Goal: Transaction & Acquisition: Purchase product/service

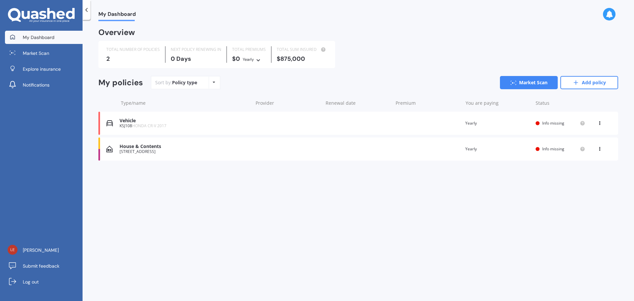
click at [552, 124] on span "Info missing" at bounding box center [553, 123] width 22 height 6
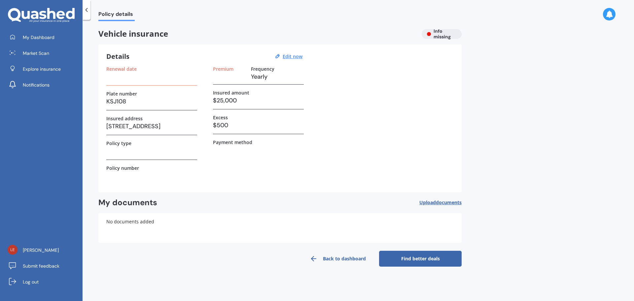
click at [120, 153] on h3 at bounding box center [151, 151] width 91 height 10
click at [114, 158] on div "Policy type" at bounding box center [151, 149] width 91 height 19
click at [113, 144] on label "Policy type" at bounding box center [118, 143] width 25 height 6
click at [229, 97] on h3 "$25,000" at bounding box center [258, 100] width 91 height 10
click at [226, 100] on h3 "$25,000" at bounding box center [258, 100] width 91 height 10
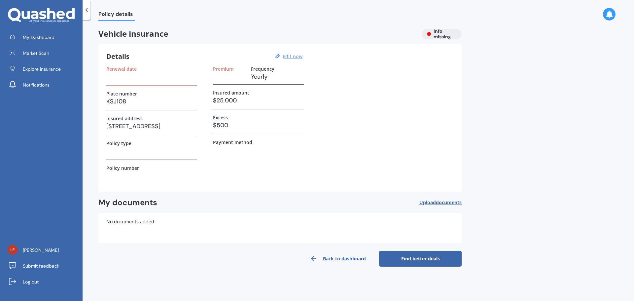
click at [291, 56] on u "Edit now" at bounding box center [293, 56] width 20 height 6
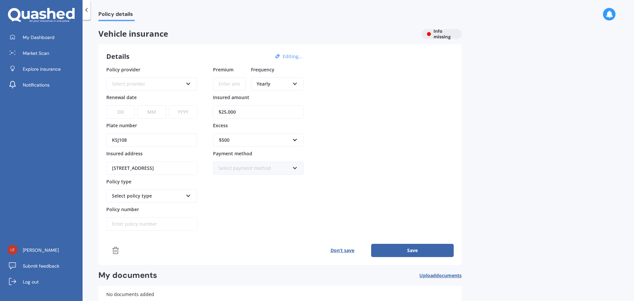
drag, startPoint x: 249, startPoint y: 112, endPoint x: 219, endPoint y: 108, distance: 29.6
click at [219, 108] on input "$25,000" at bounding box center [258, 111] width 91 height 13
type input "$20,000"
click at [138, 192] on div "Select policy type" at bounding box center [147, 195] width 71 height 7
click at [139, 197] on div "Select policy type" at bounding box center [147, 195] width 71 height 7
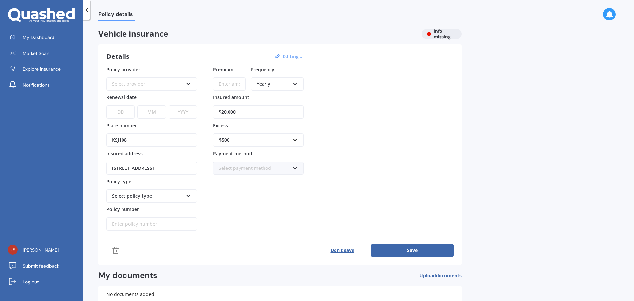
click at [184, 194] on div "Select policy type" at bounding box center [151, 195] width 91 height 13
click at [187, 195] on icon at bounding box center [189, 194] width 6 height 5
click at [145, 84] on div "Select provider" at bounding box center [147, 83] width 71 height 7
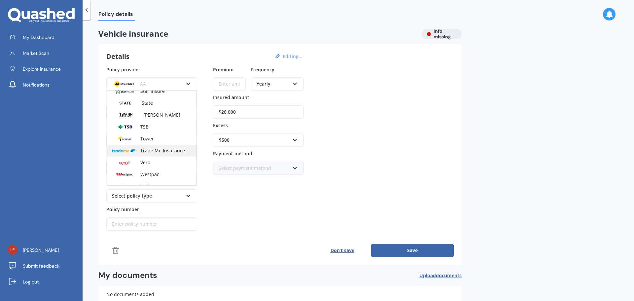
scroll to position [286, 0]
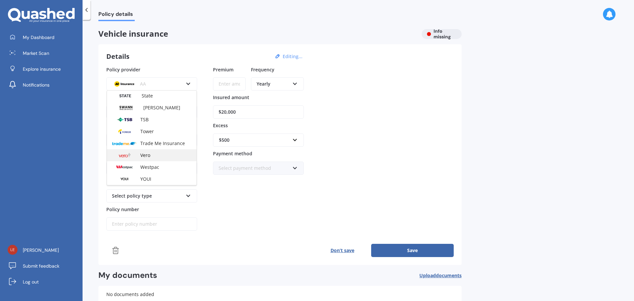
click at [152, 159] on div "Vero" at bounding box center [151, 155] width 89 height 12
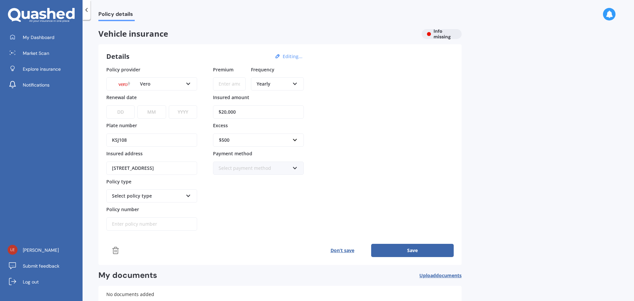
click at [120, 111] on select "DD 01 02 03 04 05 06 07 08 09 10 11 12 13 14 15 16 17 18 19 20 21 22 23 24 25 2…" at bounding box center [120, 111] width 28 height 13
click at [131, 226] on input "Policy number" at bounding box center [151, 223] width 91 height 13
type input "anz5724399"
click at [383, 248] on button "Save" at bounding box center [412, 250] width 83 height 13
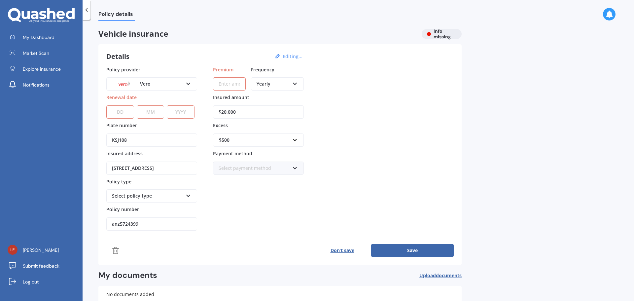
click at [124, 112] on select "DD 01 02 03 04 05 06 07 08 09 10 11 12 13 14 15 16 17 18 19 20 21 22 23 24 25 2…" at bounding box center [120, 111] width 28 height 13
select select "03"
click at [106, 105] on select "DD 01 02 03 04 05 06 07 08 09 10 11 12 13 14 15 16 17 18 19 20 21 22 23 24 25 2…" at bounding box center [120, 111] width 28 height 13
click at [145, 115] on select "MM 01 02 03 04 05 06 07 08 09 10 11 12" at bounding box center [151, 111] width 28 height 13
select select "10"
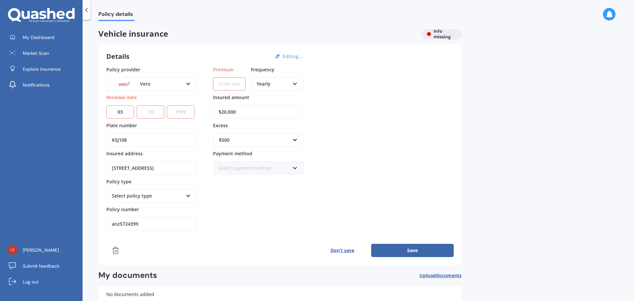
click at [137, 105] on select "MM 01 02 03 04 05 06 07 08 09 10 11 12" at bounding box center [151, 111] width 28 height 13
click at [177, 114] on select "YYYY 2027 2026 2025 2024 2023 2022 2021 2020 2019 2018 2017 2016 2015 2014 2013…" at bounding box center [181, 111] width 28 height 13
select select "2025"
click at [168, 105] on select "YYYY 2027 2026 2025 2024 2023 2022 2021 2020 2019 2018 2017 2016 2015 2014 2013…" at bounding box center [181, 111] width 28 height 13
click at [425, 253] on button "Save" at bounding box center [412, 250] width 83 height 13
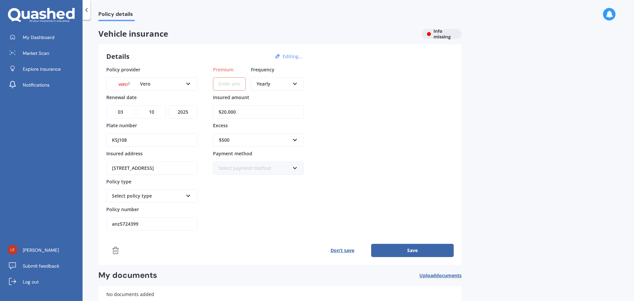
click at [214, 85] on input "Premium" at bounding box center [229, 83] width 33 height 13
click at [278, 82] on div "Yearly" at bounding box center [273, 83] width 33 height 7
drag, startPoint x: 241, startPoint y: 84, endPoint x: 190, endPoint y: 84, distance: 51.2
click at [190, 84] on div "Policy provider Vero AA AMI AMP ANZ ASB [PERSON_NAME] Dowa Ando Assurant Autosu…" at bounding box center [279, 148] width 347 height 165
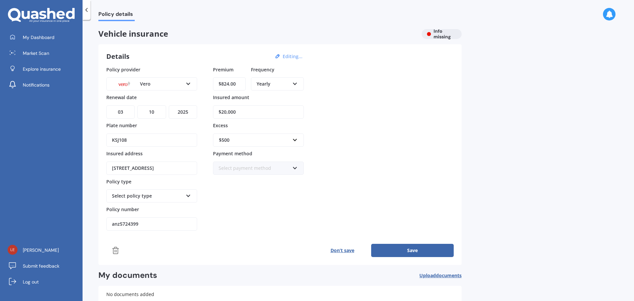
type input "$824.00"
click at [441, 257] on button "Save" at bounding box center [412, 250] width 83 height 13
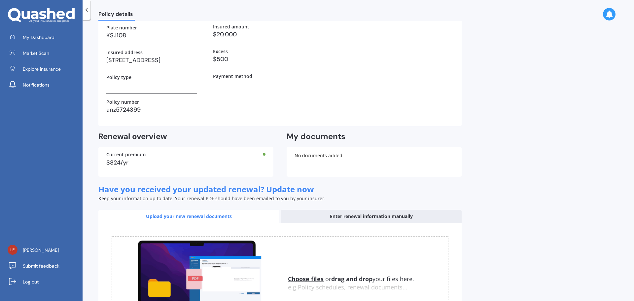
scroll to position [141, 0]
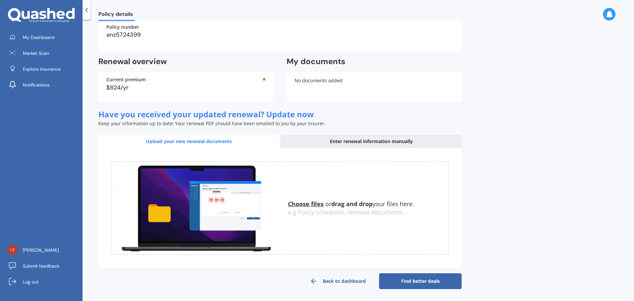
click at [417, 278] on link "Find better deals" at bounding box center [420, 281] width 83 height 16
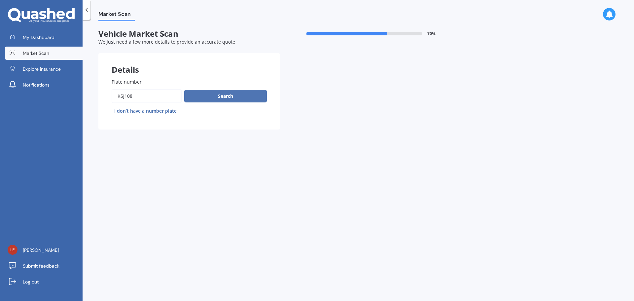
click at [238, 99] on button "Search" at bounding box center [225, 96] width 83 height 13
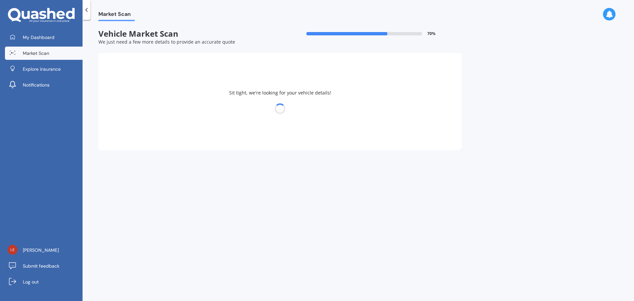
select select "HONDA"
select select "28"
select select "01"
select select "1980"
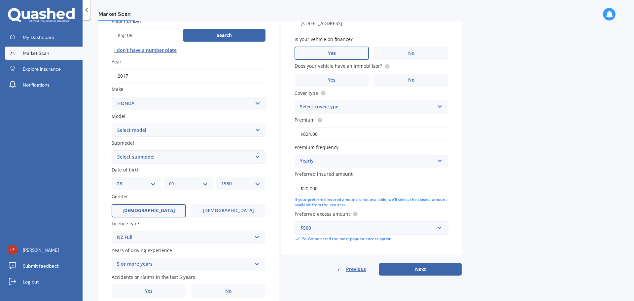
scroll to position [66, 0]
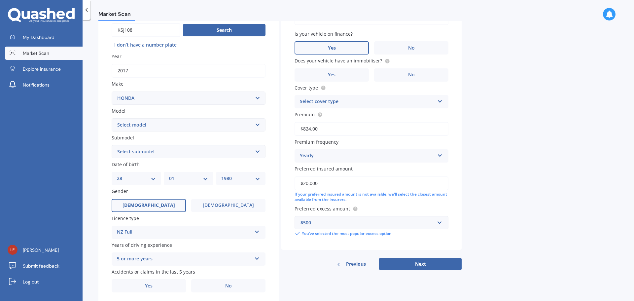
click at [195, 125] on select "Select model Accord Acty Acura Airwave Ascot Avancier Beat Capa City Civic Conc…" at bounding box center [189, 124] width 154 height 13
select select "CR-V"
click at [112, 118] on select "Select model Accord Acty Acura Airwave Ascot Avancier Beat Capa City Civic Conc…" at bounding box center [189, 124] width 154 height 13
click at [187, 148] on select "Select submodel (all other) 2WD 2WD Sport 7 1.5 2WD Touring 1.5 4WD AWD AWD Spo…" at bounding box center [189, 151] width 154 height 13
select select "AWD SPORT SENSING 1.5"
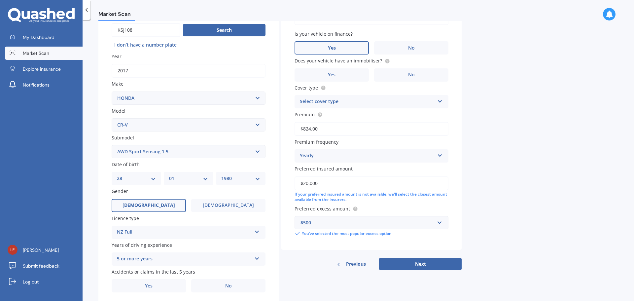
click at [112, 145] on select "Select submodel (all other) 2WD 2WD Sport 7 1.5 2WD Touring 1.5 4WD AWD AWD Spo…" at bounding box center [189, 151] width 154 height 13
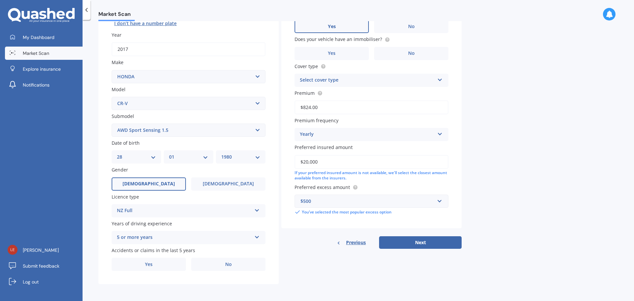
scroll to position [88, 0]
click at [424, 240] on button "Next" at bounding box center [420, 242] width 83 height 13
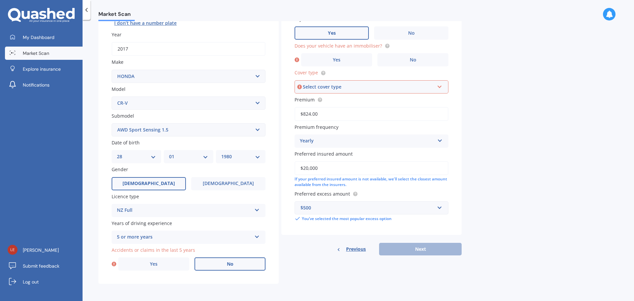
click at [236, 264] on label "No" at bounding box center [229, 263] width 71 height 13
click at [0, 0] on input "No" at bounding box center [0, 0] width 0 height 0
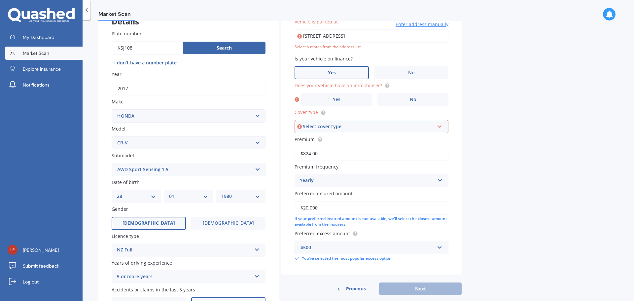
scroll to position [45, 0]
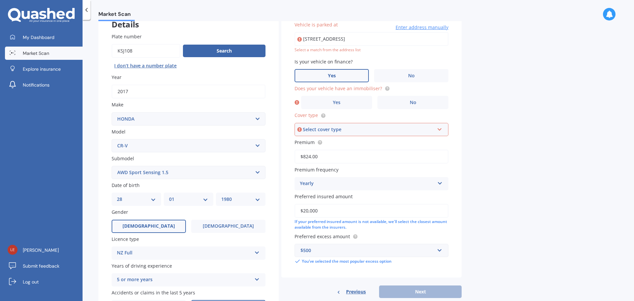
type input "[STREET_ADDRESS]"
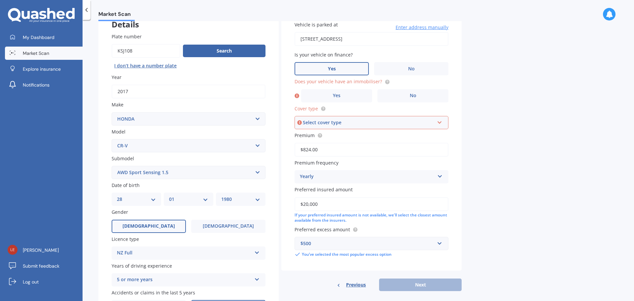
click at [331, 70] on span "Yes" at bounding box center [332, 69] width 8 height 6
click at [0, 0] on input "Yes" at bounding box center [0, 0] width 0 height 0
click at [341, 95] on label "Yes" at bounding box center [336, 95] width 71 height 13
click at [0, 0] on input "Yes" at bounding box center [0, 0] width 0 height 0
click at [392, 122] on div "Select cover type" at bounding box center [368, 122] width 131 height 7
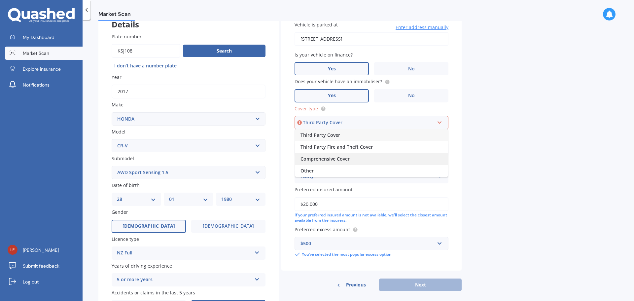
click at [340, 161] on span "Comprehensive Cover" at bounding box center [324, 158] width 49 height 6
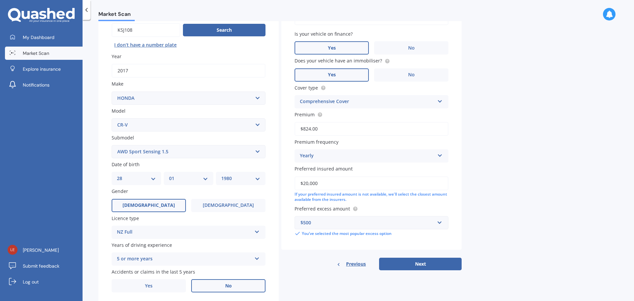
scroll to position [88, 0]
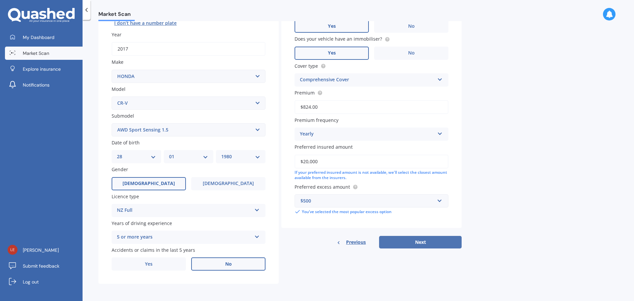
click at [426, 241] on button "Next" at bounding box center [420, 242] width 83 height 13
select select "28"
select select "01"
select select "1980"
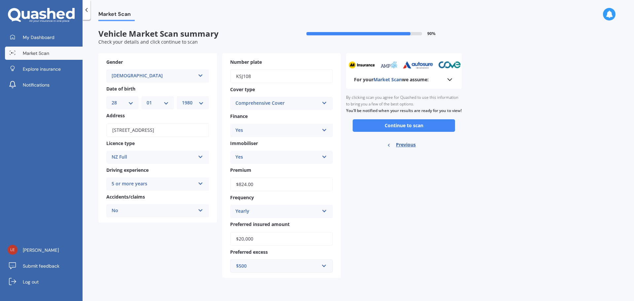
scroll to position [0, 0]
click at [398, 132] on button "Continue to scan" at bounding box center [404, 125] width 102 height 13
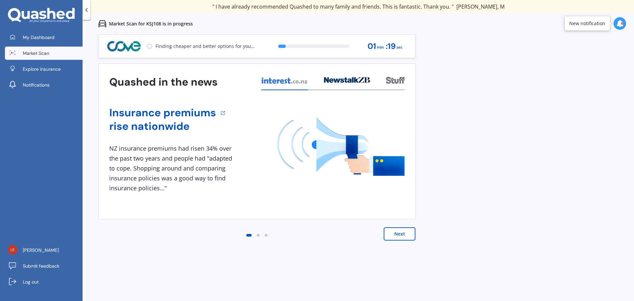
click at [398, 233] on button "Next" at bounding box center [400, 233] width 32 height 13
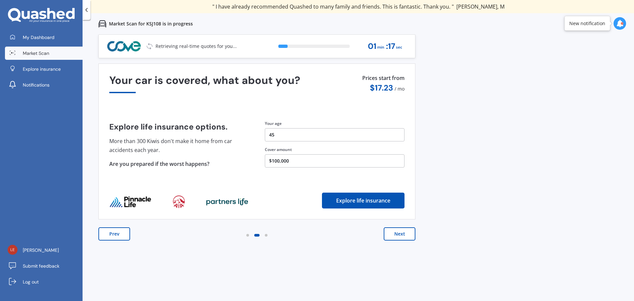
click at [398, 234] on button "Next" at bounding box center [400, 233] width 32 height 13
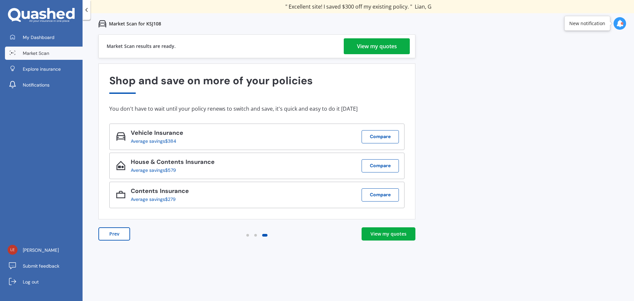
click at [391, 234] on div "View my quotes" at bounding box center [388, 233] width 36 height 7
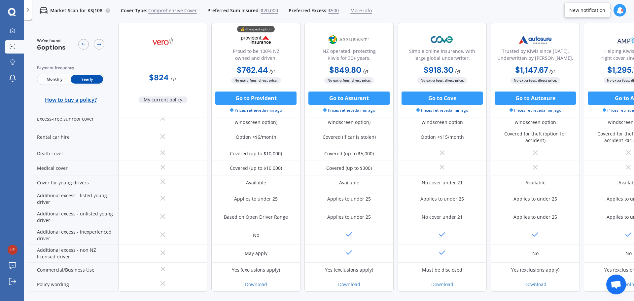
scroll to position [297, 0]
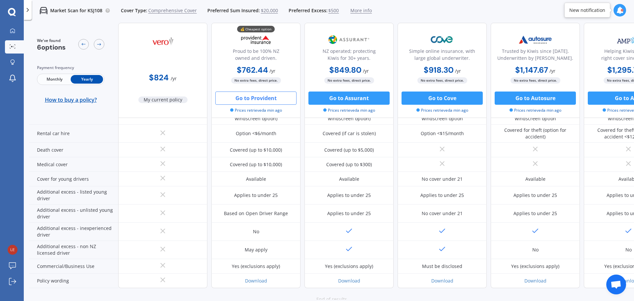
click at [264, 101] on button "Go to Provident" at bounding box center [255, 97] width 81 height 13
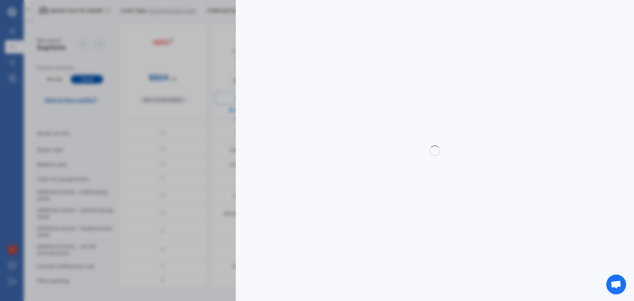
select select "full"
select select "[STREET_ADDRESS]"
select select "HONDA"
select select "CR-V"
select select "NO"
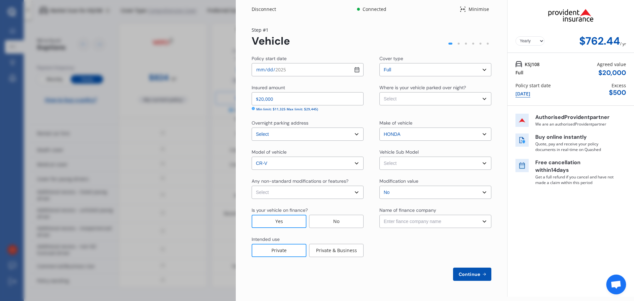
click at [303, 193] on select "Select None [MEDICAL_DATA] System(NOS) Roll Cage Full Racing Harness" at bounding box center [308, 192] width 112 height 13
click at [252, 186] on select "Select None [MEDICAL_DATA] System(NOS) Roll Cage Full Racing Harness" at bounding box center [308, 192] width 112 height 13
click at [298, 196] on select "Select None [MEDICAL_DATA] System(NOS) Roll Cage Full Racing Harness" at bounding box center [308, 192] width 112 height 13
select select "none"
click at [252, 186] on select "Select None [MEDICAL_DATA] System(NOS) Roll Cage Full Racing Harness" at bounding box center [308, 192] width 112 height 13
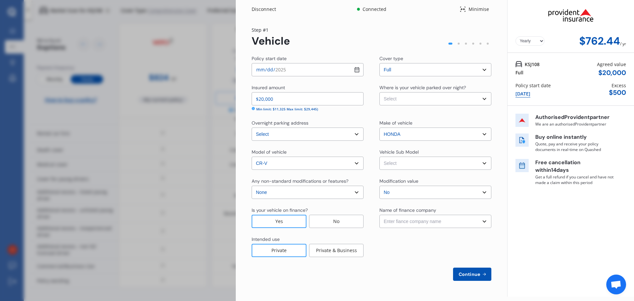
click at [416, 165] on select "Select CRV RW AWD Sport Sensing Wagon 5dr Earth Dreams 7sp 1.5T MY18" at bounding box center [435, 162] width 112 height 13
select select "NZVHOND2017AEBM"
click at [379, 156] on select "Select CRV RW AWD Sport Sensing Wagon 5dr Earth Dreams 7sp 1.5T MY18" at bounding box center [435, 162] width 112 height 13
click at [424, 97] on select "Select Garage (fully enclosed) Off Street Parking Other" at bounding box center [435, 98] width 112 height 13
select select "GARAGE"
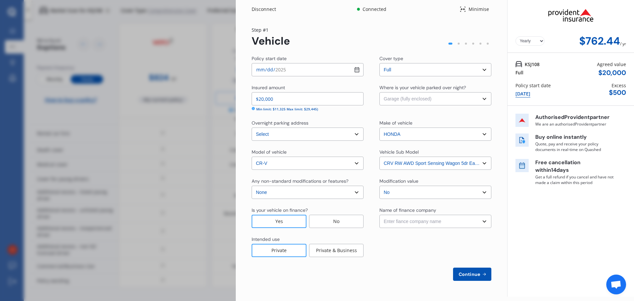
click at [379, 92] on select "Select Garage (fully enclosed) Off Street Parking Other" at bounding box center [435, 98] width 112 height 13
click at [420, 223] on select "Enter fiance company name 24/7 Finance AA Finance Limited Acclaim Finance Activ…" at bounding box center [435, 221] width 112 height 13
select select "FC0001"
click at [379, 215] on select "Enter fiance company name 24/7 Finance AA Finance Limited Acclaim Finance Activ…" at bounding box center [435, 221] width 112 height 13
click at [482, 275] on icon at bounding box center [484, 273] width 6 height 5
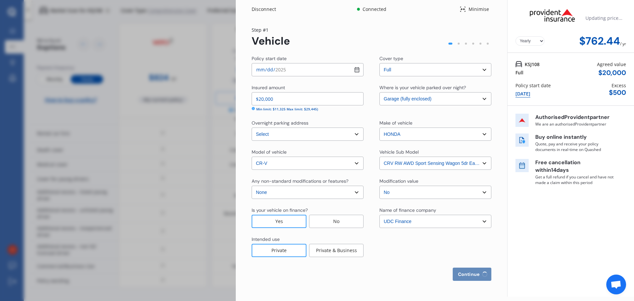
select select "28"
select select "01"
select select "1980"
select select "NZ_FULL"
select select "0"
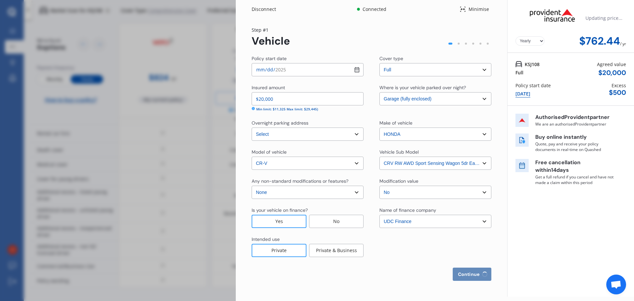
select select "25"
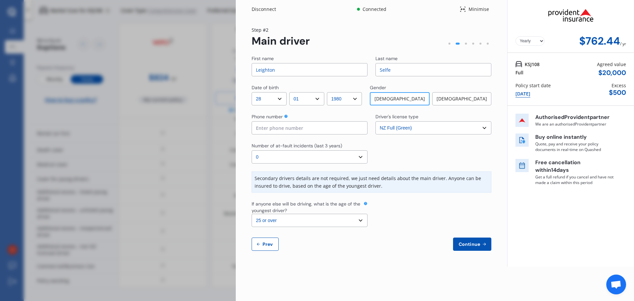
click at [409, 130] on select "Select driver's license type NZ Full (Green) NZ Supervised (Green) NZ Restricte…" at bounding box center [433, 127] width 116 height 13
click at [312, 128] on input at bounding box center [310, 127] width 116 height 13
type input "021534481"
click at [271, 157] on select "Select number of at-fault incidents (last 3 years) 0 1 2 3 4 5 or more" at bounding box center [310, 156] width 116 height 13
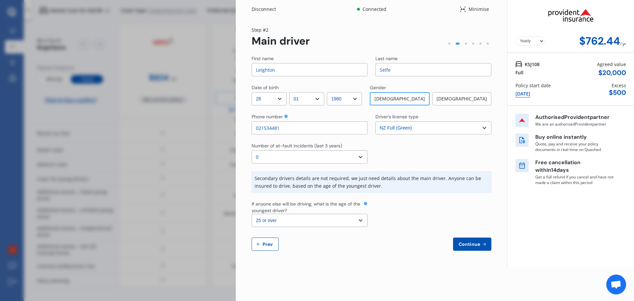
click at [272, 158] on select "Select number of at-fault incidents (last 3 years) 0 1 2 3 4 5 or more" at bounding box center [310, 156] width 116 height 13
click at [481, 250] on button "Continue" at bounding box center [472, 243] width 38 height 13
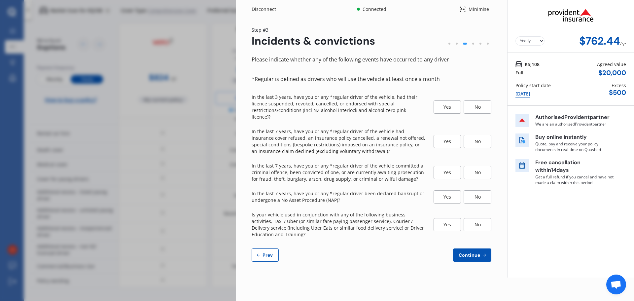
click at [473, 105] on div "No" at bounding box center [477, 106] width 28 height 13
click at [478, 136] on div "No" at bounding box center [477, 141] width 28 height 13
click at [480, 166] on div "No" at bounding box center [477, 172] width 28 height 13
click at [482, 197] on div "Please indicate whether any of the following events have occurred to any driver…" at bounding box center [372, 158] width 240 height 206
click at [479, 221] on div "No" at bounding box center [477, 224] width 28 height 13
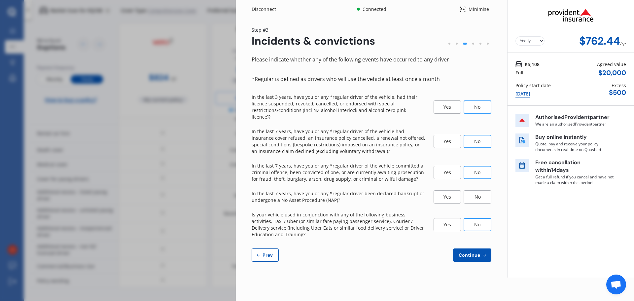
click at [482, 190] on div "No" at bounding box center [477, 196] width 28 height 13
click at [481, 252] on span "Continue" at bounding box center [469, 254] width 24 height 5
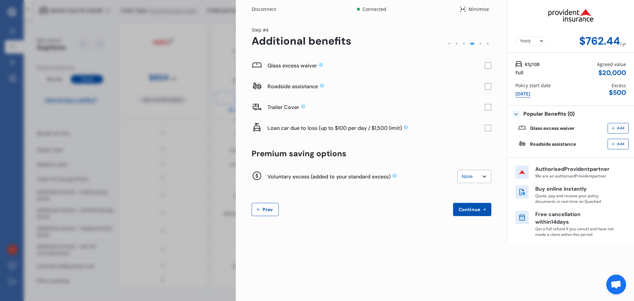
click at [487, 65] on rect at bounding box center [488, 65] width 7 height 7
